Goal: Task Accomplishment & Management: Manage account settings

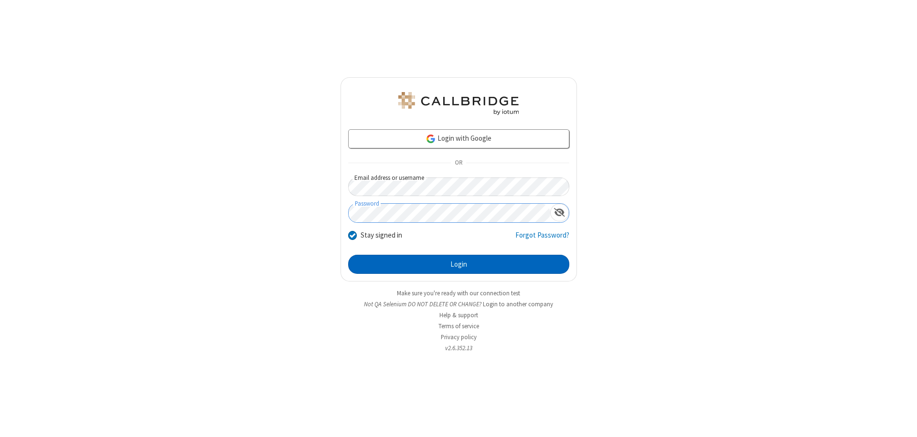
click at [458, 264] on button "Login" at bounding box center [458, 264] width 221 height 19
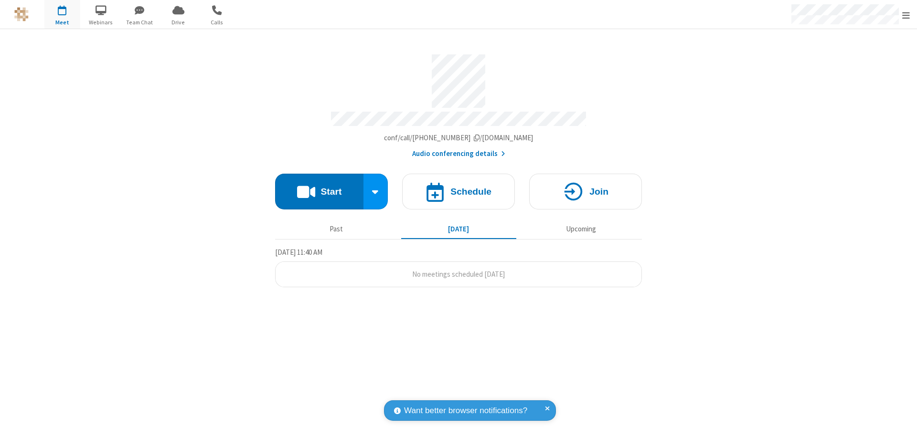
click at [906, 15] on span "Open menu" at bounding box center [906, 16] width 8 height 10
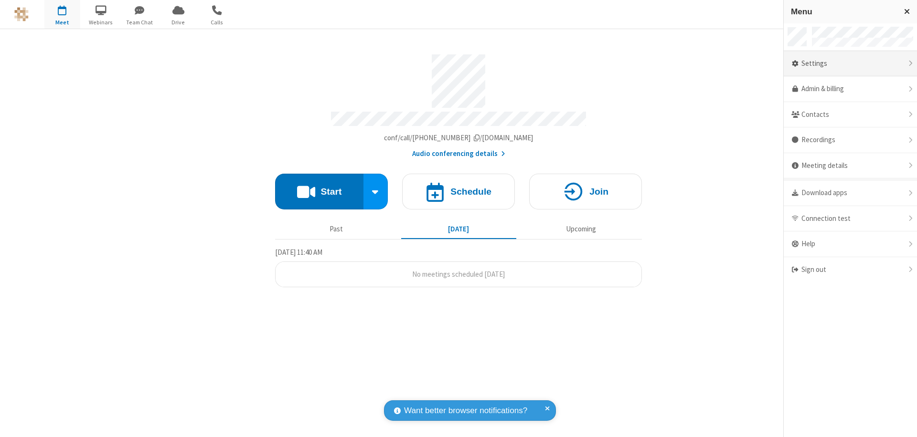
click at [850, 63] on div "Settings" at bounding box center [849, 64] width 133 height 26
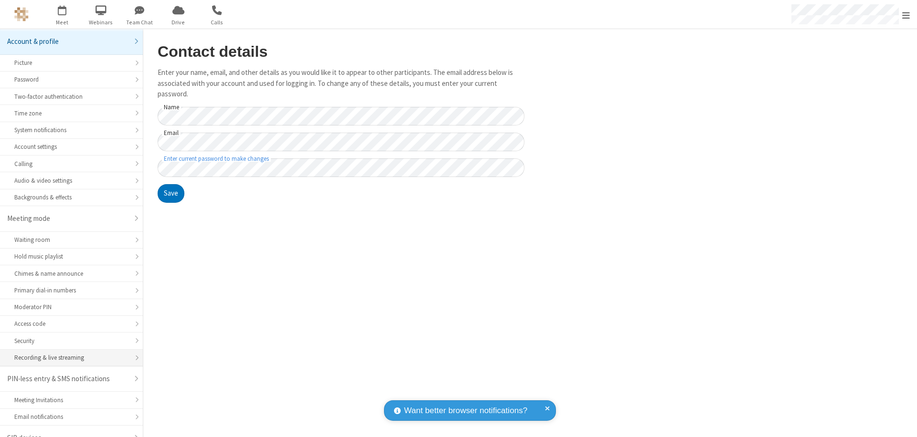
click at [68, 353] on div "Recording & live streaming" at bounding box center [71, 357] width 114 height 9
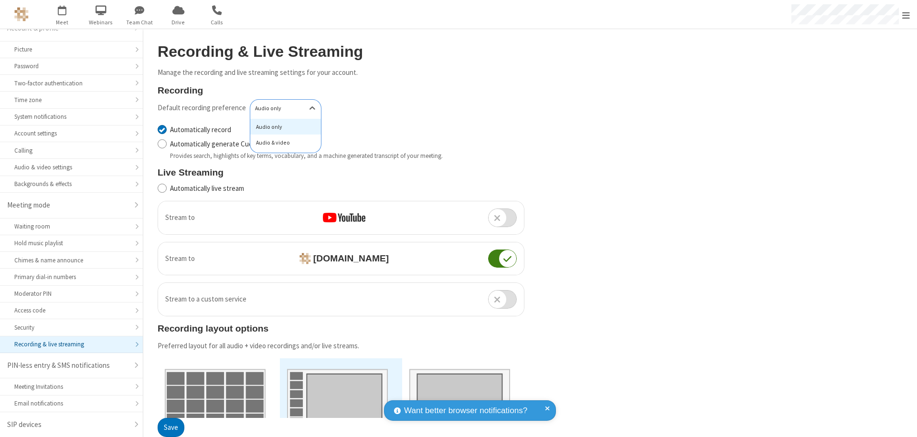
click at [282, 143] on div "Audio & video" at bounding box center [285, 143] width 71 height 16
click at [170, 428] on button "Save" at bounding box center [171, 428] width 27 height 19
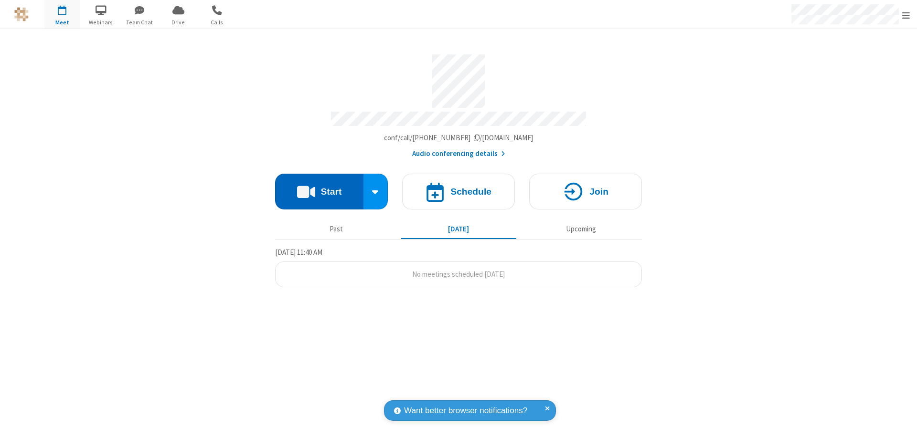
click at [319, 187] on button "Start" at bounding box center [319, 192] width 88 height 36
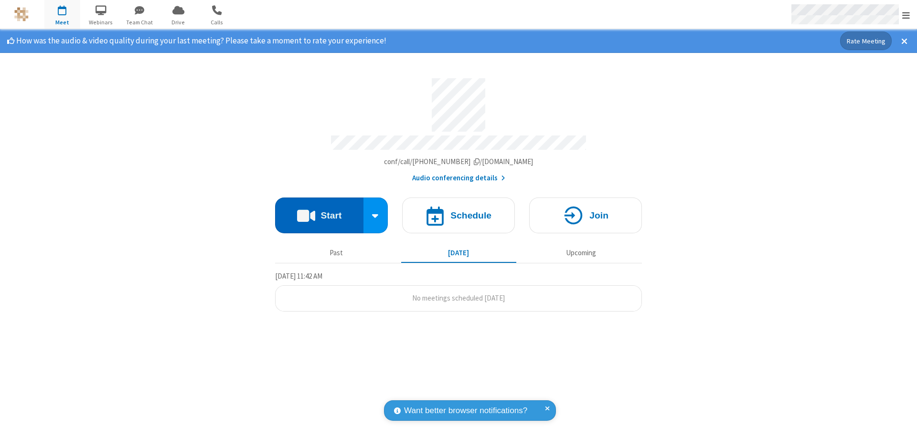
click at [906, 15] on span "Open menu" at bounding box center [906, 16] width 8 height 10
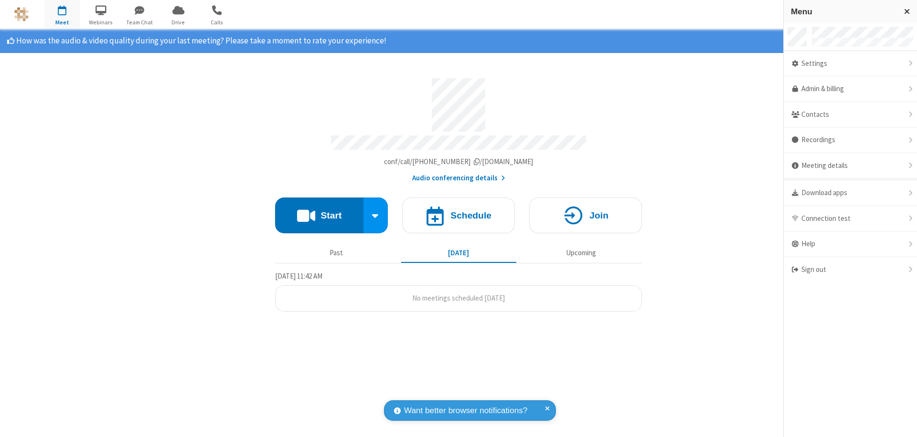
click at [850, 63] on div "Settings" at bounding box center [849, 64] width 133 height 26
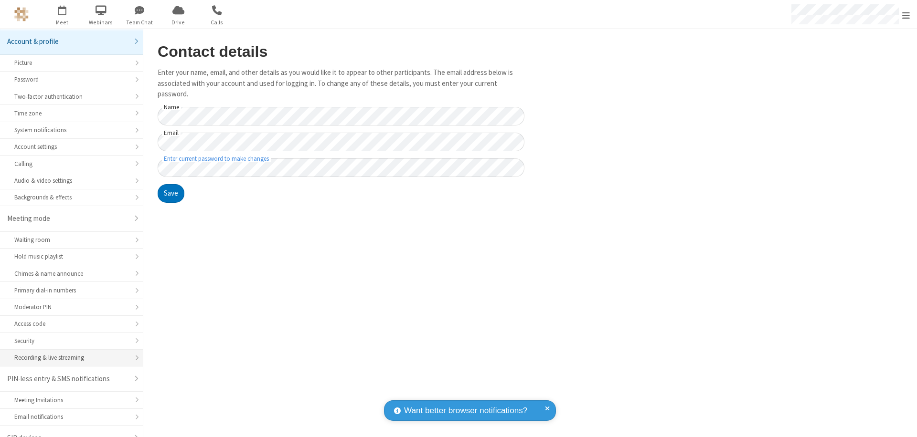
click at [68, 353] on div "Recording & live streaming" at bounding box center [71, 357] width 114 height 9
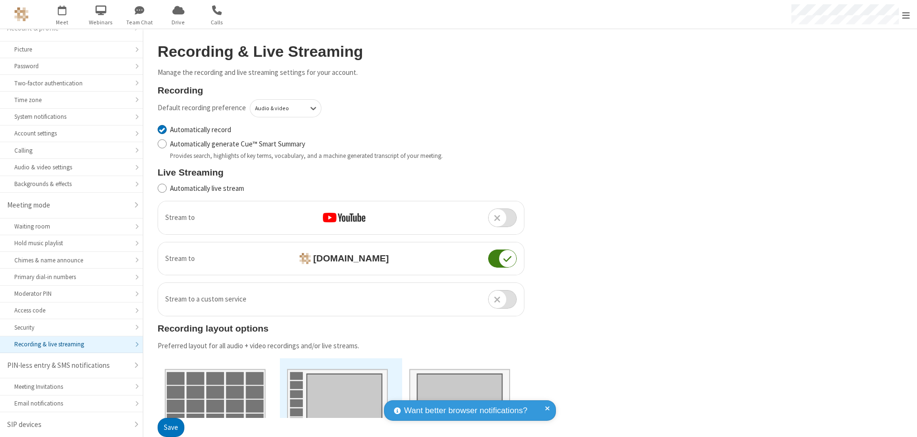
click at [162, 129] on input "Automatically record" at bounding box center [162, 130] width 9 height 10
checkbox input "false"
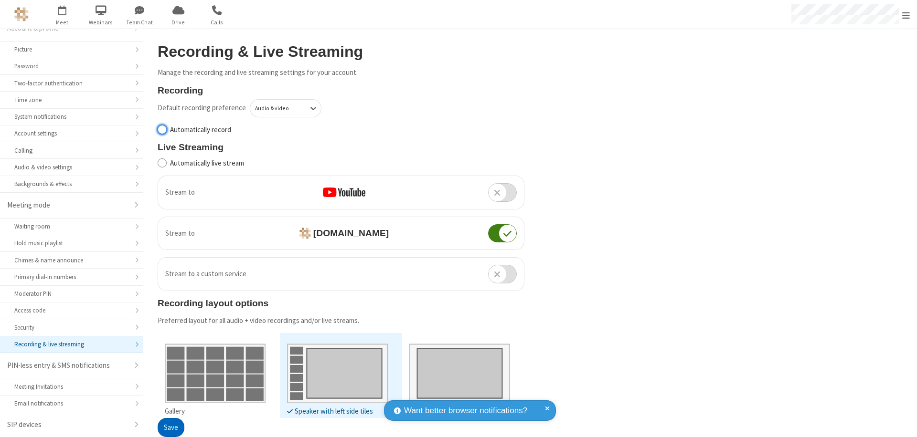
click at [170, 428] on button "Save" at bounding box center [171, 428] width 27 height 19
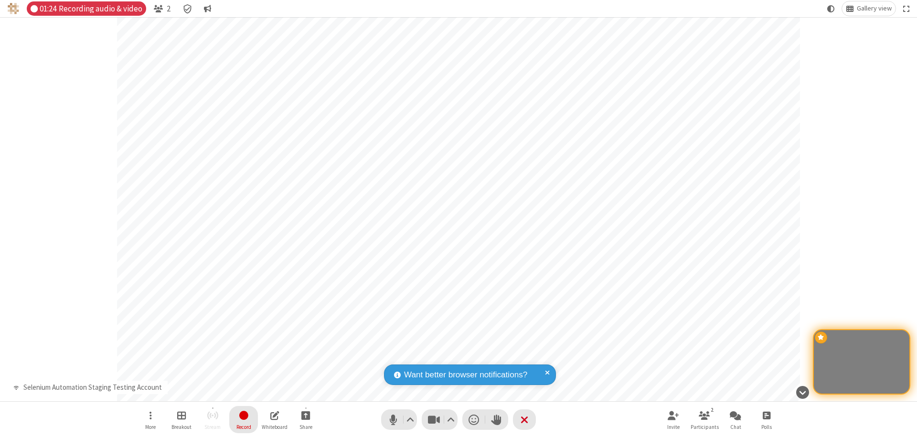
click at [243, 420] on span "Stop recording" at bounding box center [243, 415] width 12 height 13
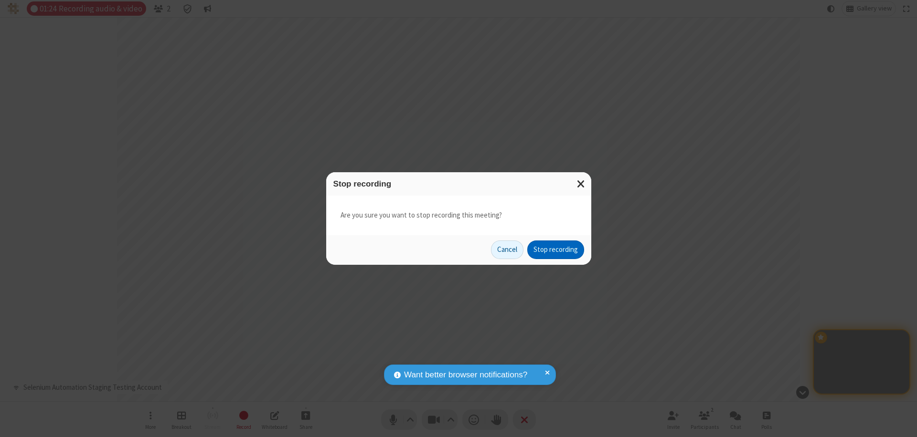
click at [555, 250] on button "Stop recording" at bounding box center [555, 250] width 57 height 19
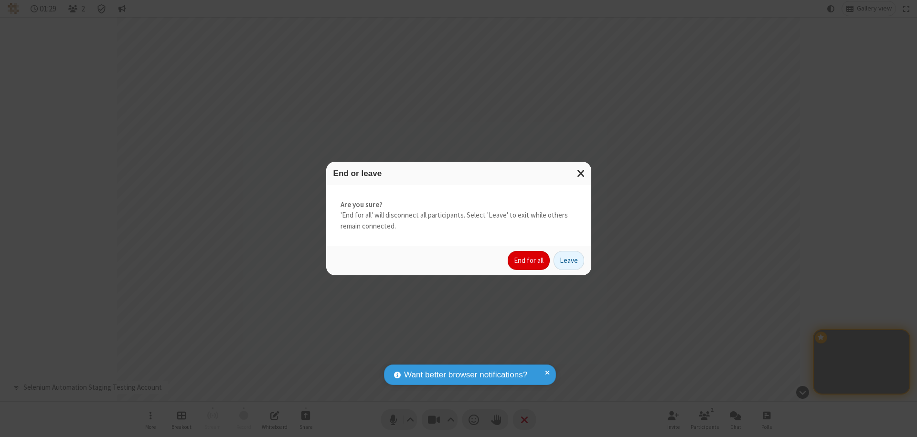
click at [529, 261] on button "End for all" at bounding box center [529, 260] width 42 height 19
